Goal: Information Seeking & Learning: Learn about a topic

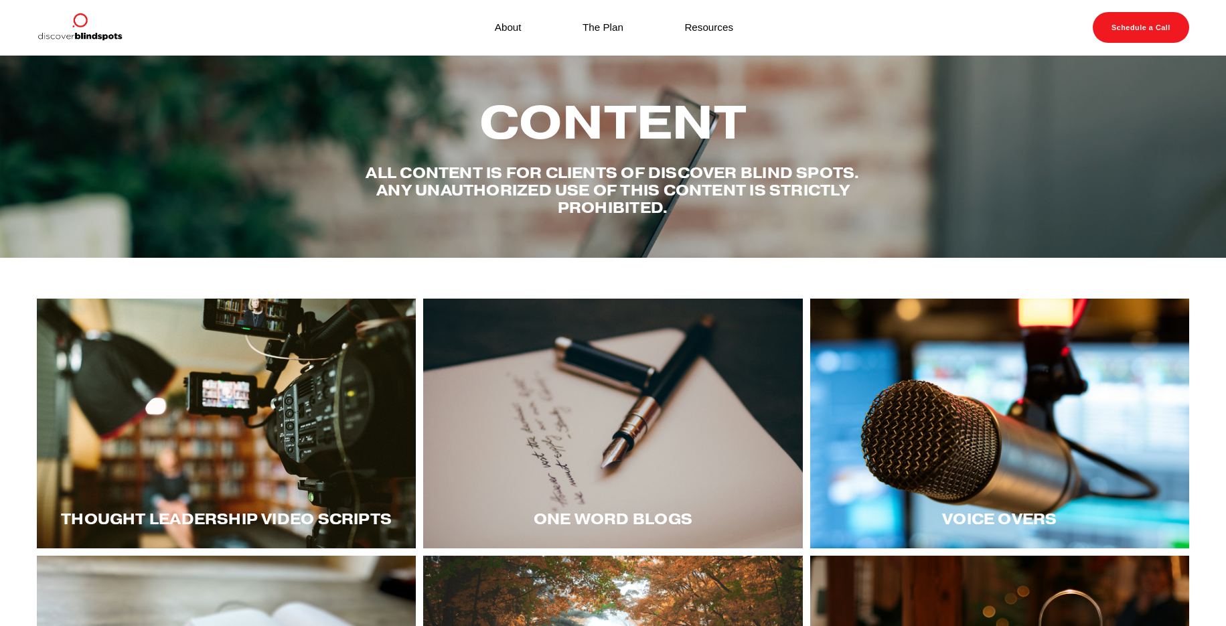
click at [945, 455] on div at bounding box center [999, 424] width 379 height 250
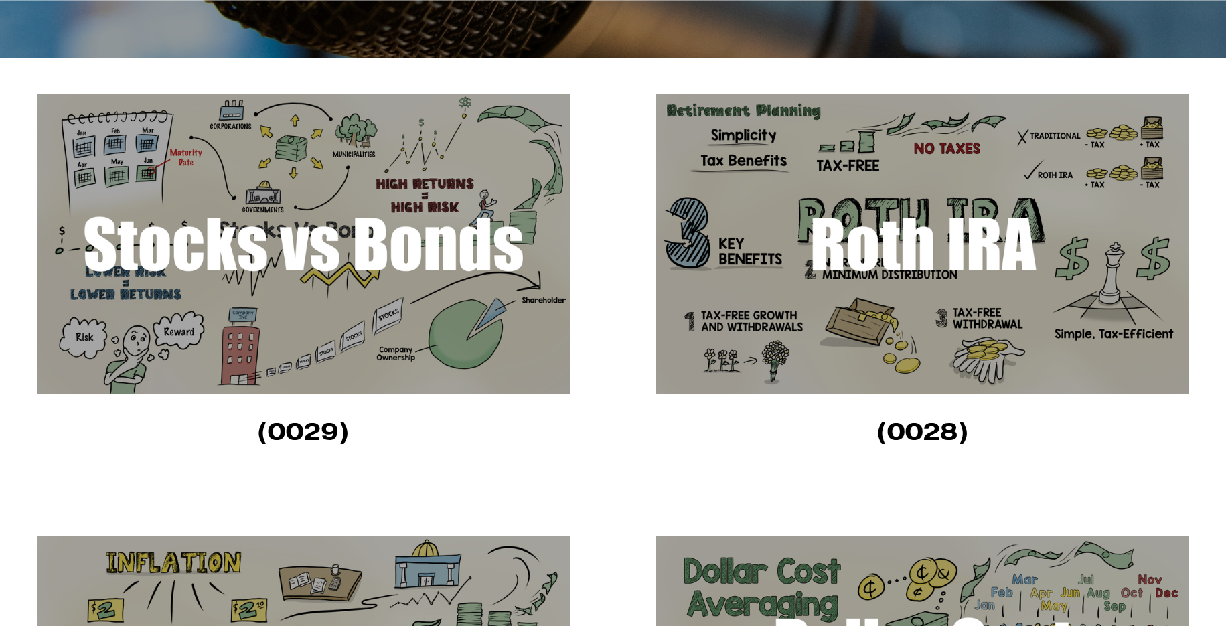
scroll to position [402, 0]
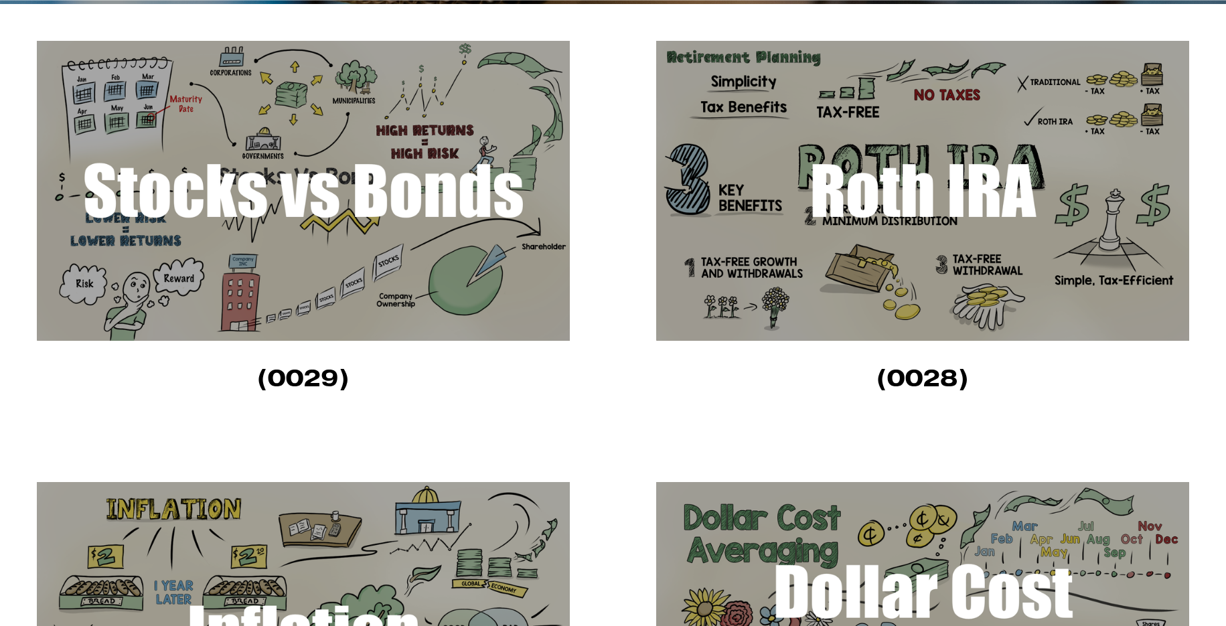
click at [267, 208] on img at bounding box center [304, 191] width 534 height 300
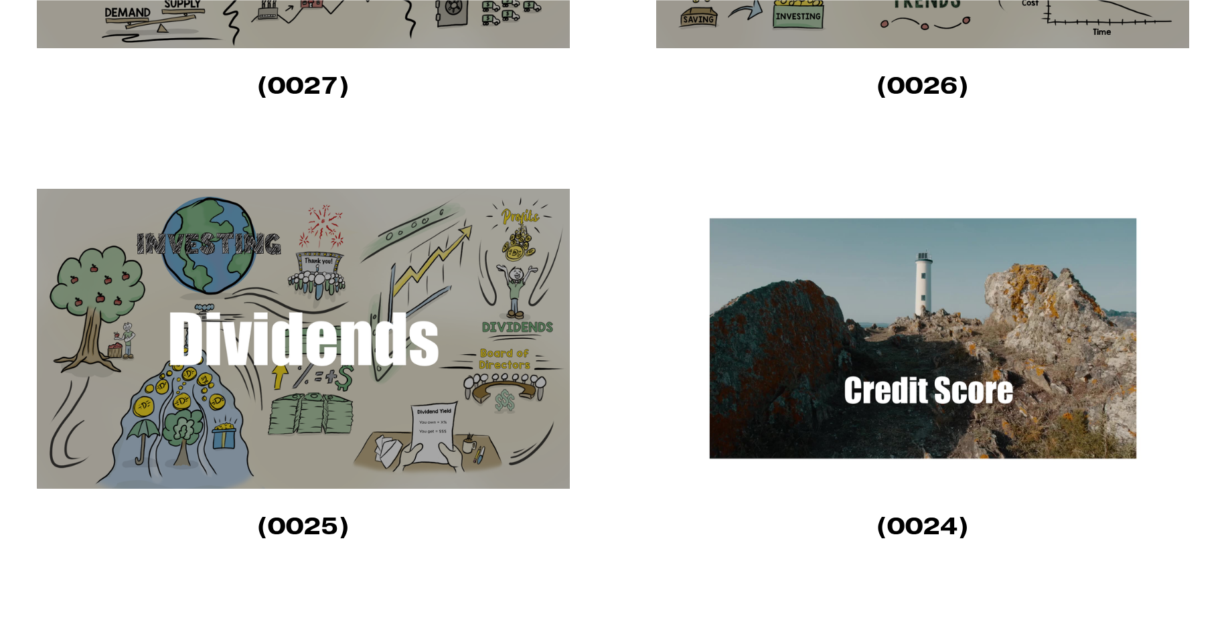
scroll to position [1138, 0]
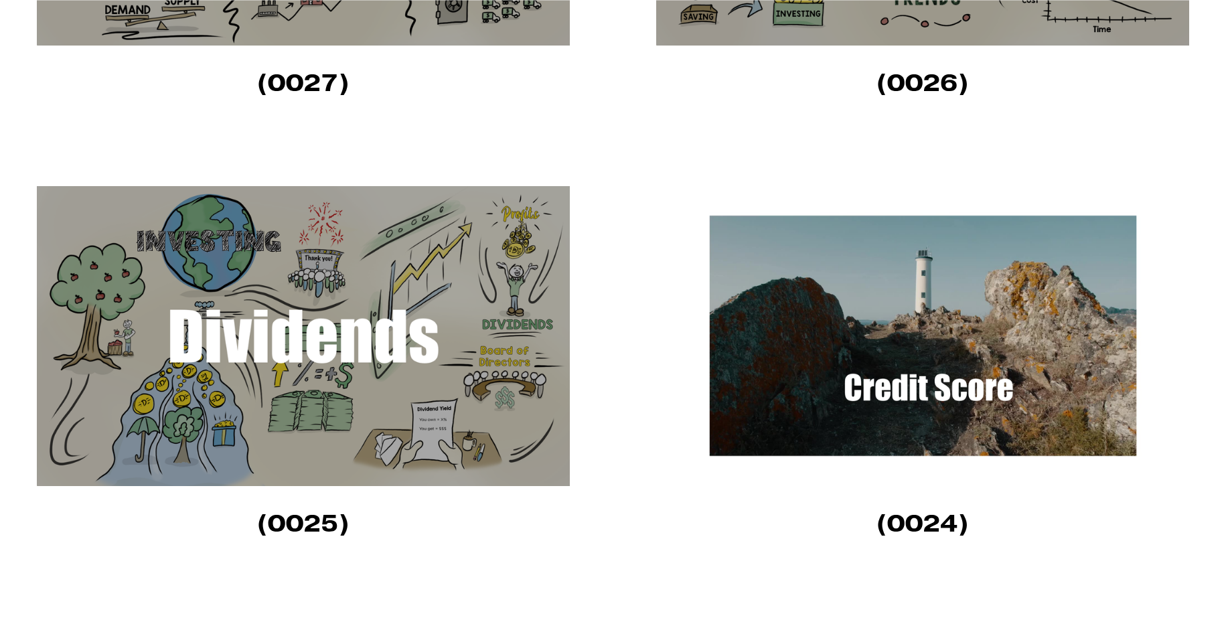
click at [275, 355] on img at bounding box center [304, 336] width 534 height 300
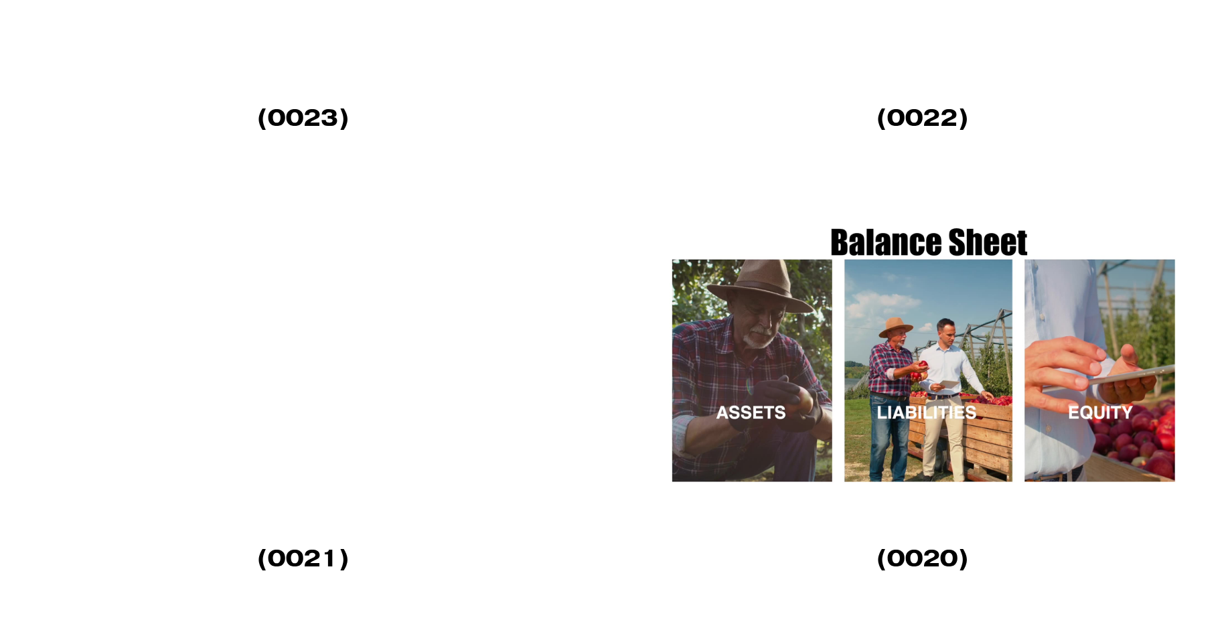
scroll to position [2009, 0]
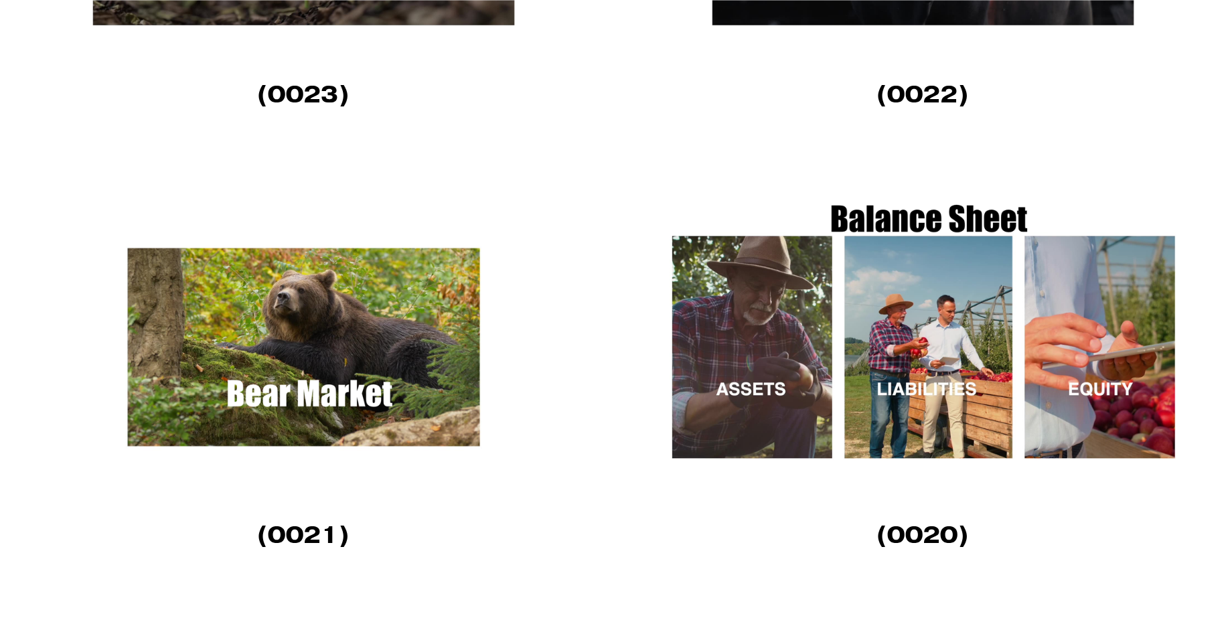
click at [951, 347] on img at bounding box center [923, 348] width 534 height 300
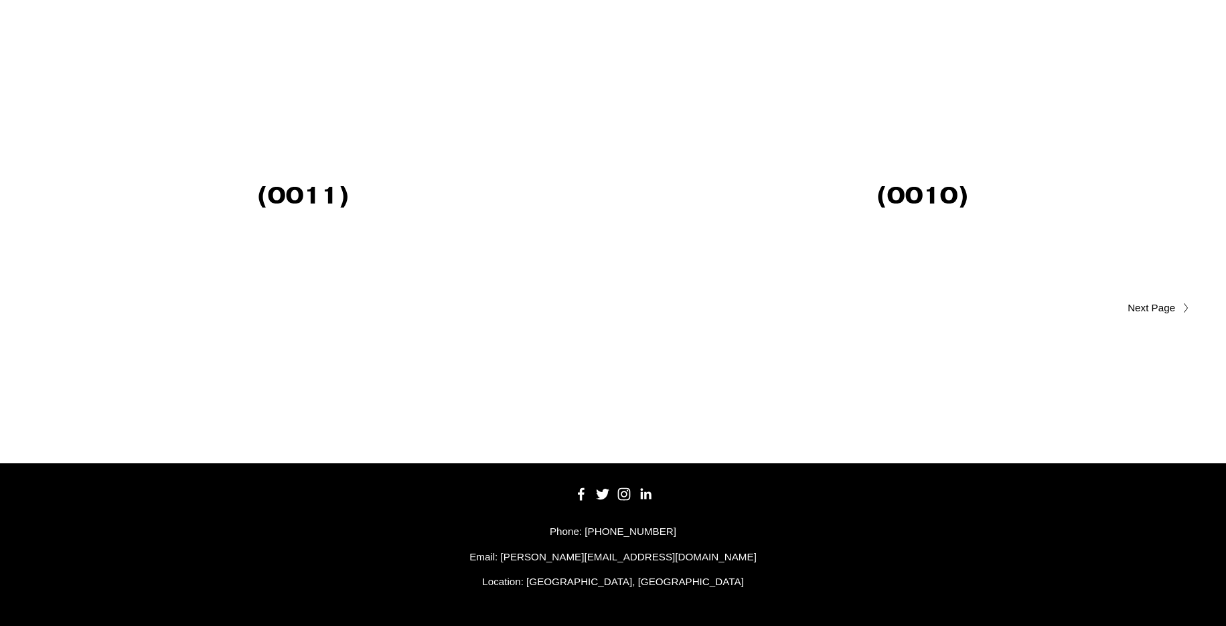
scroll to position [4559, 0]
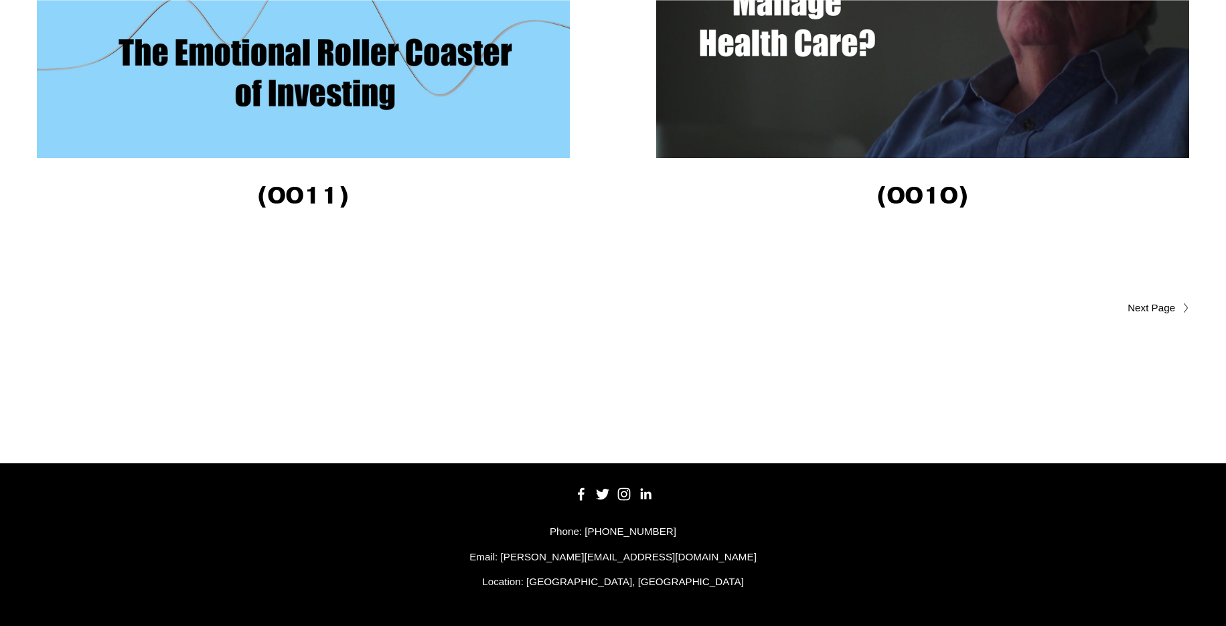
click at [1148, 308] on span "Older Posts" at bounding box center [1125, 308] width 100 height 16
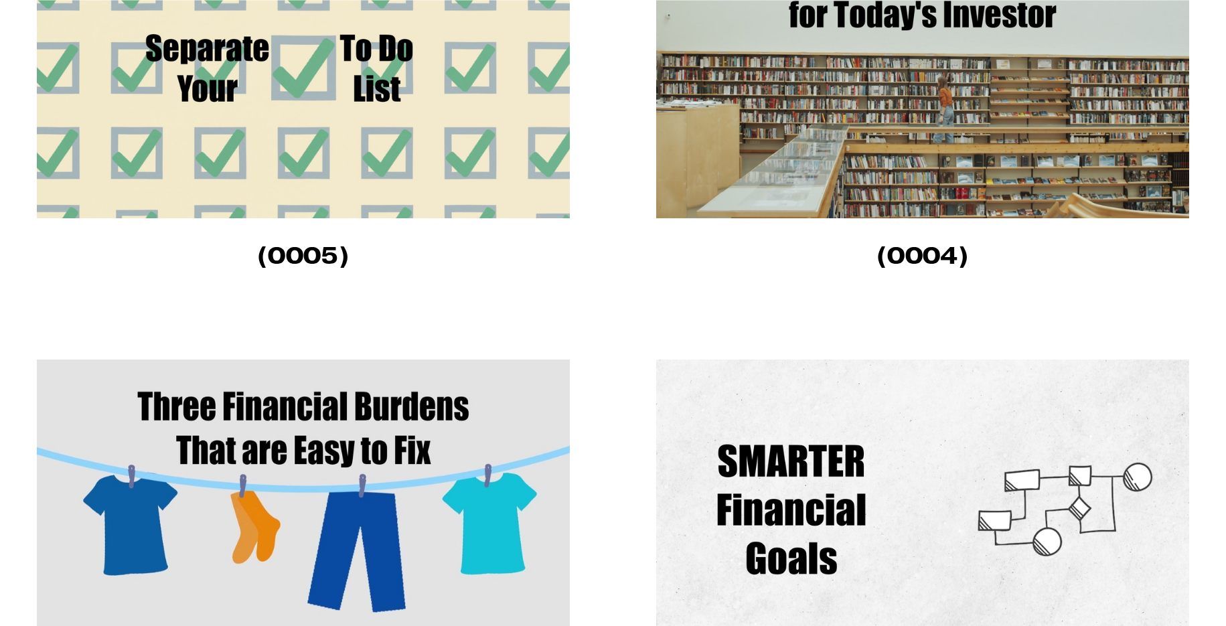
scroll to position [1138, 0]
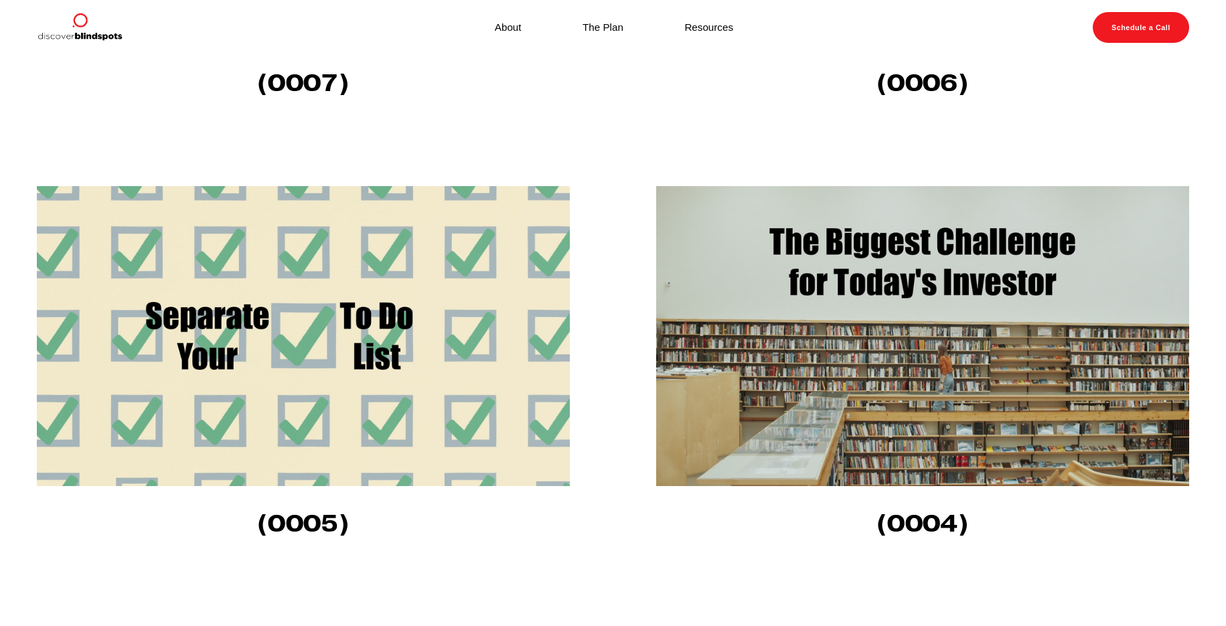
click at [960, 356] on img at bounding box center [923, 336] width 534 height 300
